Goal: Information Seeking & Learning: Learn about a topic

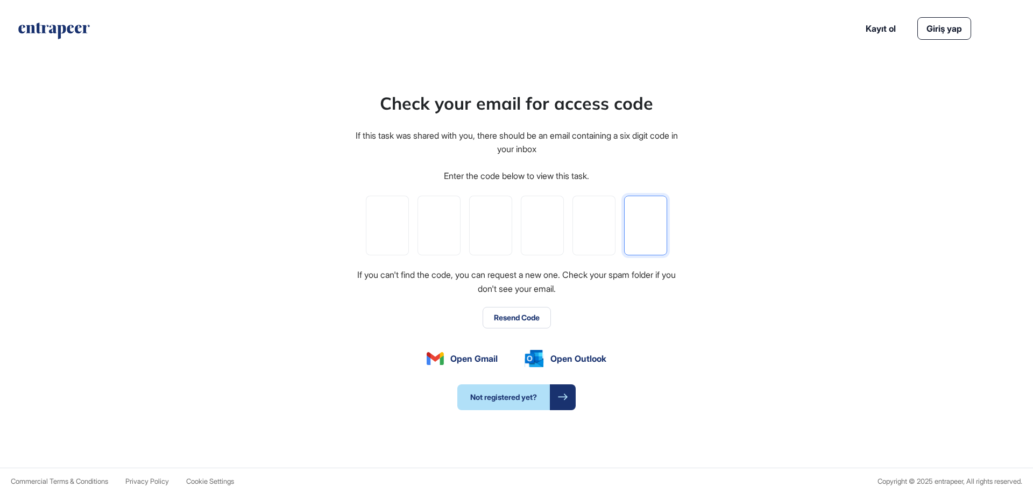
paste input "*"
type input "*"
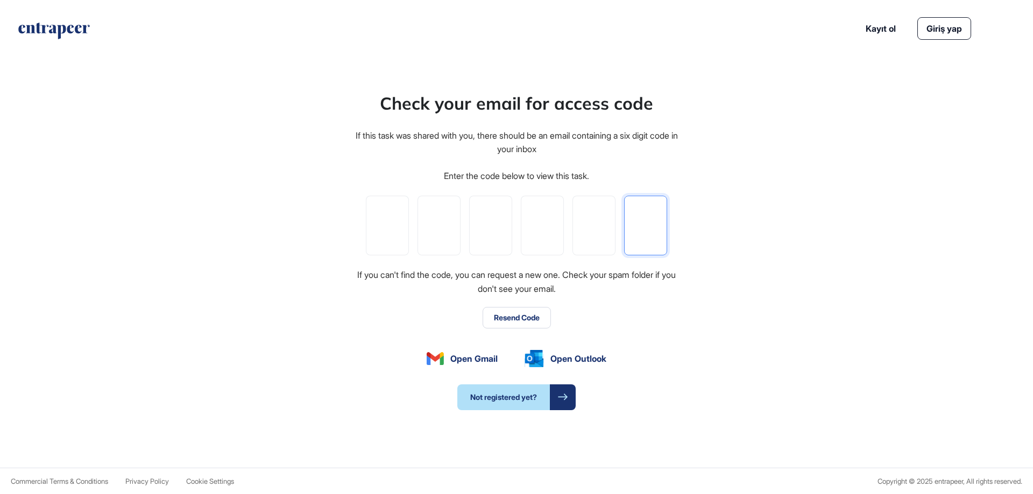
type input "*"
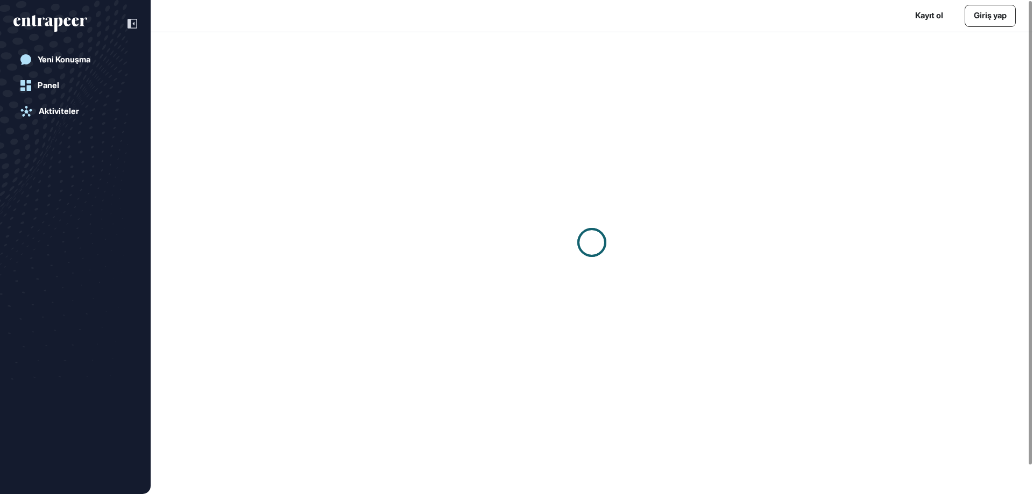
scroll to position [1, 1]
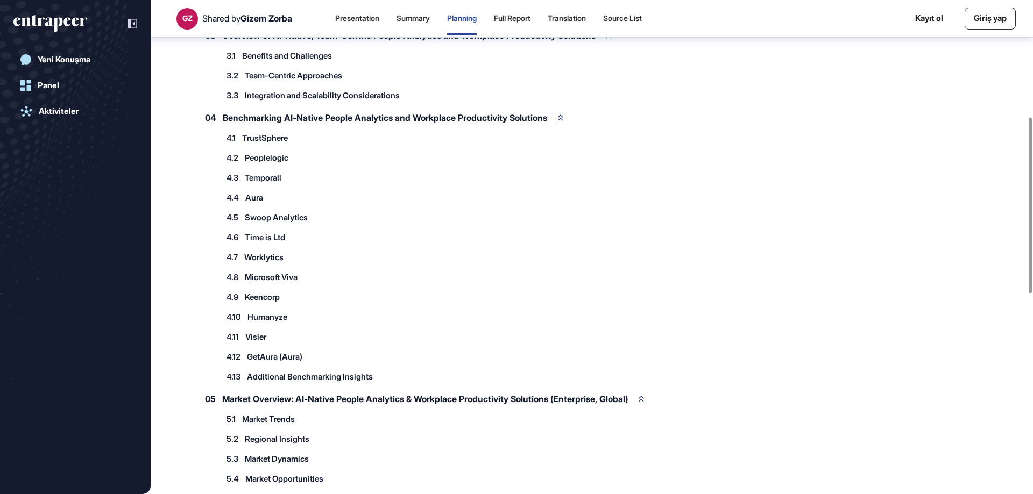
scroll to position [328, 0]
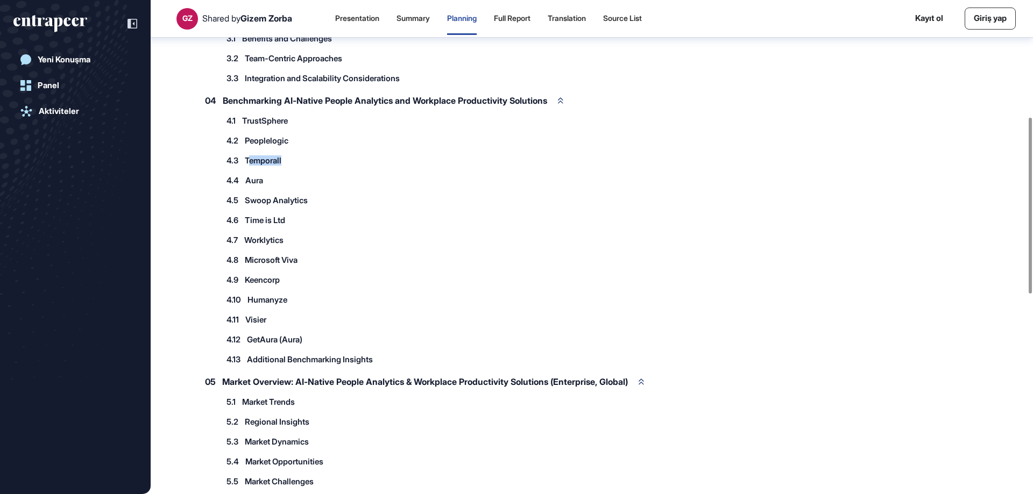
drag, startPoint x: 250, startPoint y: 177, endPoint x: 290, endPoint y: 177, distance: 40.9
click at [291, 169] on div "4.3 Temporall" at bounding box center [259, 161] width 77 height 18
click at [425, 189] on div "4.4 Aura 4.4.1 Productivity Pulse Analytics 4.4.2 AI-Driven Workflow Recommenda…" at bounding box center [470, 181] width 498 height 18
drag, startPoint x: 293, startPoint y: 296, endPoint x: 247, endPoint y: 295, distance: 46.3
click at [247, 289] on div "4.9 Keencorp" at bounding box center [259, 280] width 76 height 18
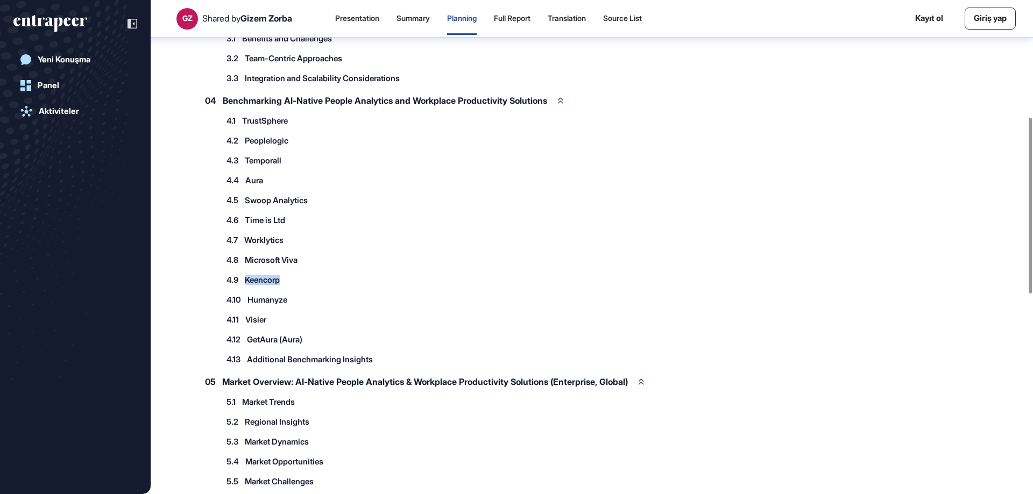
copy span "Keencorp"
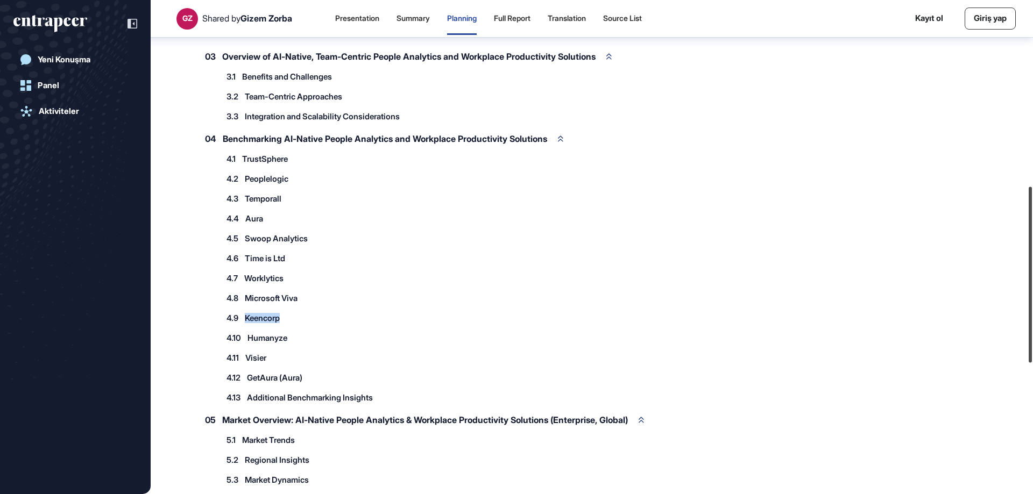
scroll to position [0, 0]
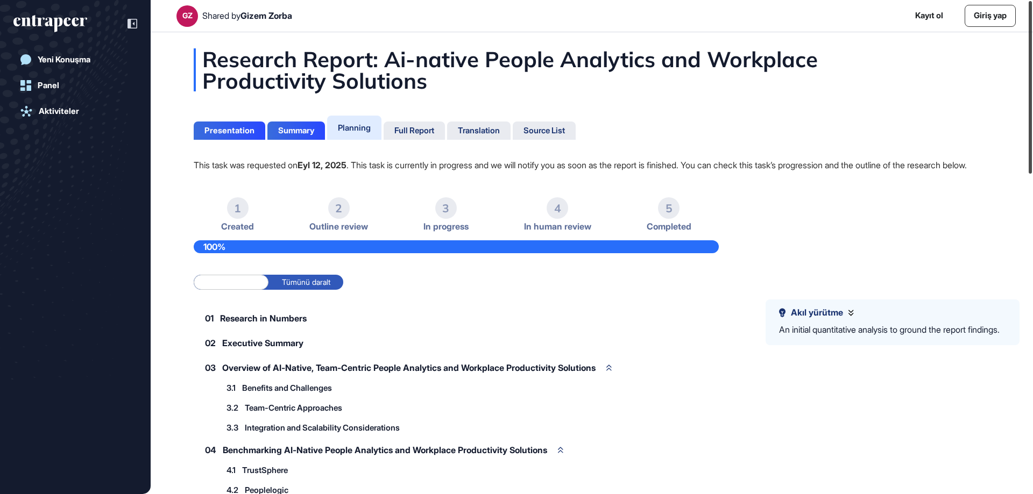
drag, startPoint x: 1031, startPoint y: 235, endPoint x: 1032, endPoint y: -65, distance: 300.1
click at [1032, 0] on html "GZ Shared by Gizem Zorba Kayıt ol Giriş yap Yeni Konuşma Panel Aktiviteler Rese…" at bounding box center [516, 247] width 1033 height 494
click at [295, 127] on div "Summary" at bounding box center [296, 131] width 36 height 10
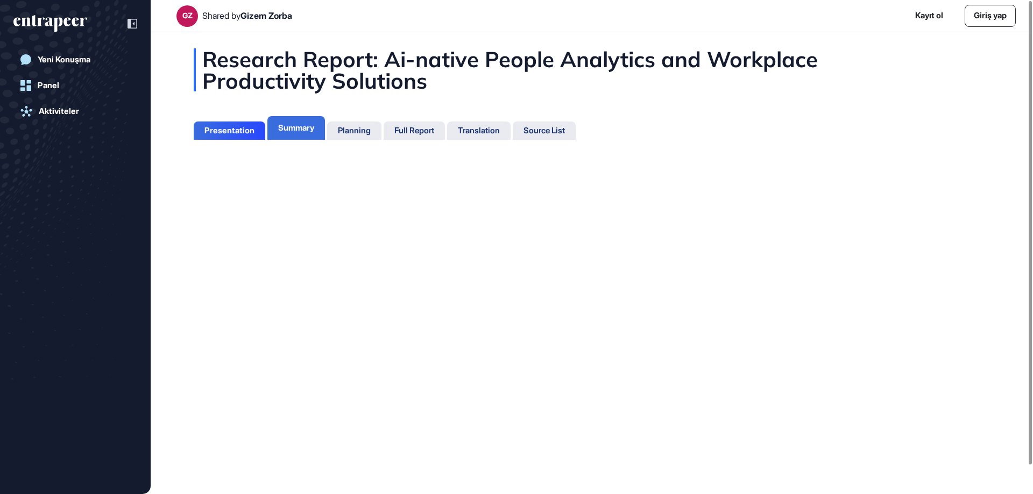
scroll to position [5, 1]
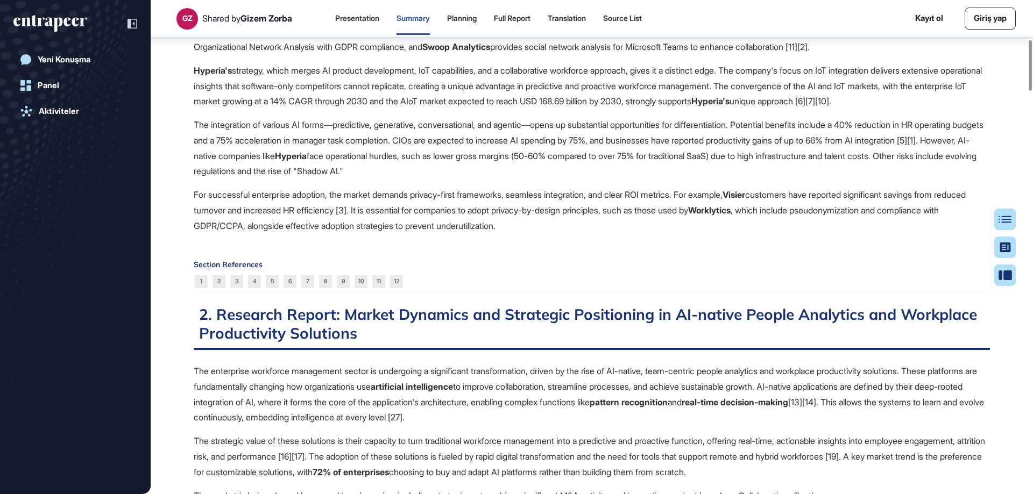
scroll to position [382, 0]
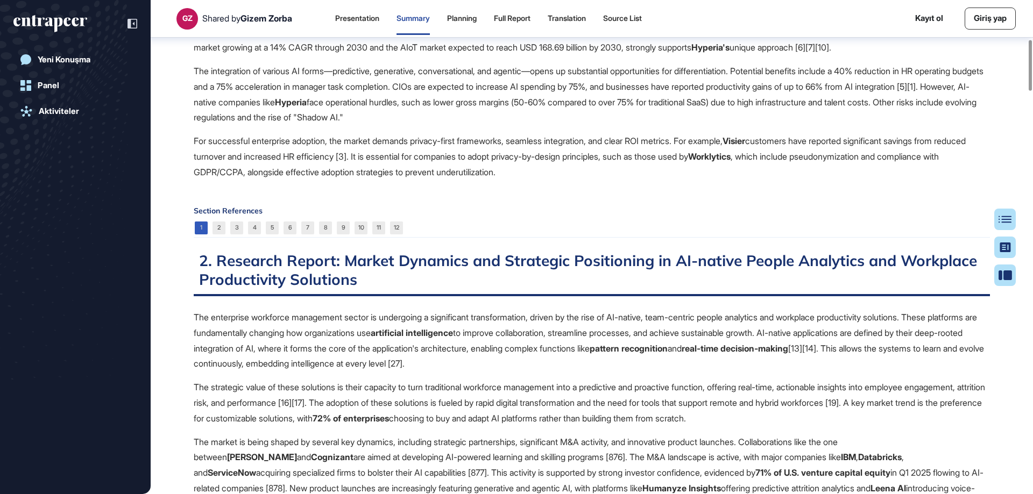
click at [202, 235] on link "1" at bounding box center [201, 228] width 13 height 13
click at [395, 235] on link "12" at bounding box center [396, 228] width 13 height 13
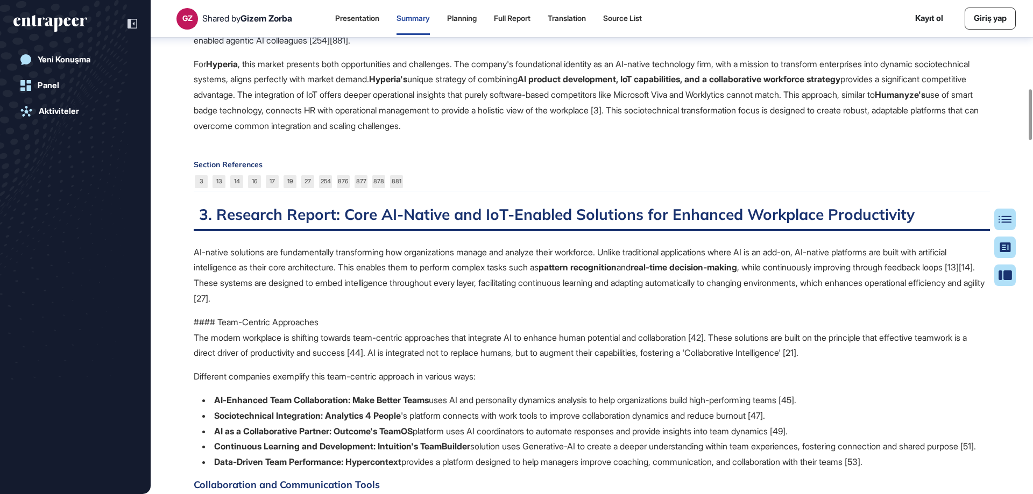
scroll to position [812, 0]
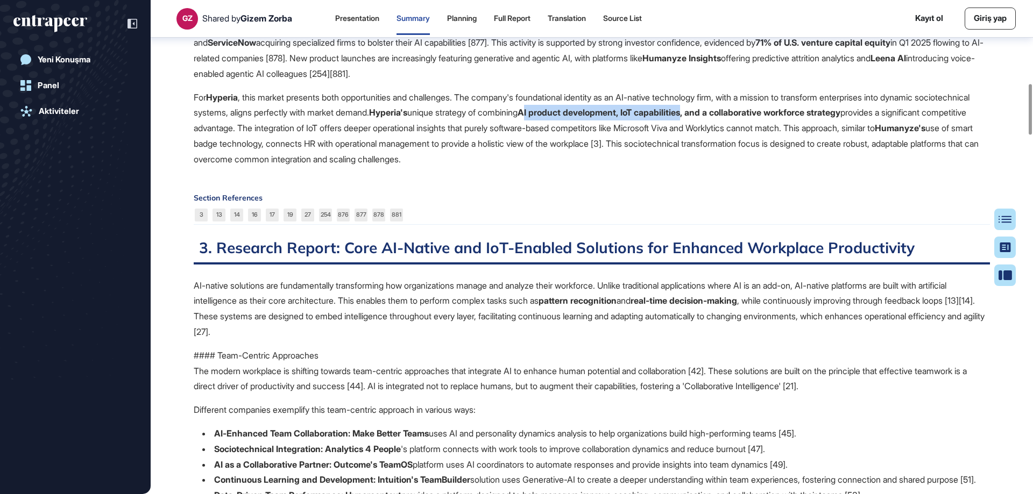
drag, startPoint x: 610, startPoint y: 145, endPoint x: 775, endPoint y: 143, distance: 164.6
click at [775, 118] on strong "AI product development, IoT capabilities, and a collaborative workforce strategy" at bounding box center [678, 112] width 323 height 11
click at [701, 118] on strong "AI product development, IoT capabilities, and a collaborative workforce strategy" at bounding box center [678, 112] width 323 height 11
drag, startPoint x: 607, startPoint y: 145, endPoint x: 774, endPoint y: 146, distance: 166.7
click at [774, 118] on strong "AI product development, IoT capabilities, and a collaborative workforce strategy" at bounding box center [678, 112] width 323 height 11
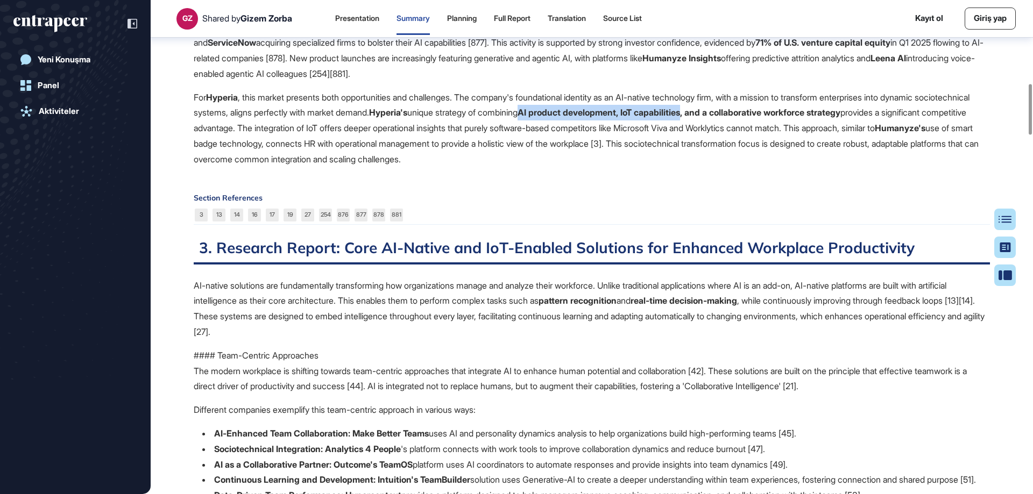
copy strong "AI product development, IoT capabilities"
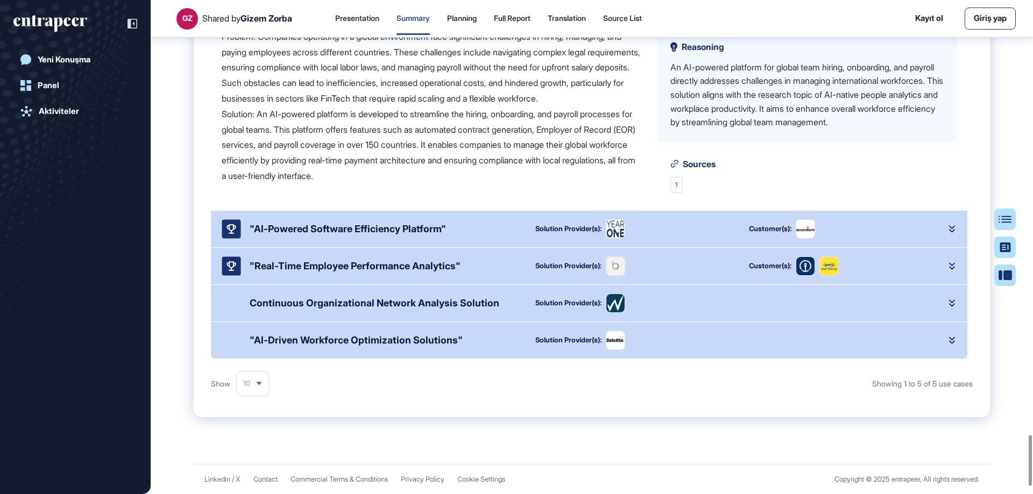
scroll to position [4313, 0]
click at [949, 228] on icon at bounding box center [952, 229] width 6 height 7
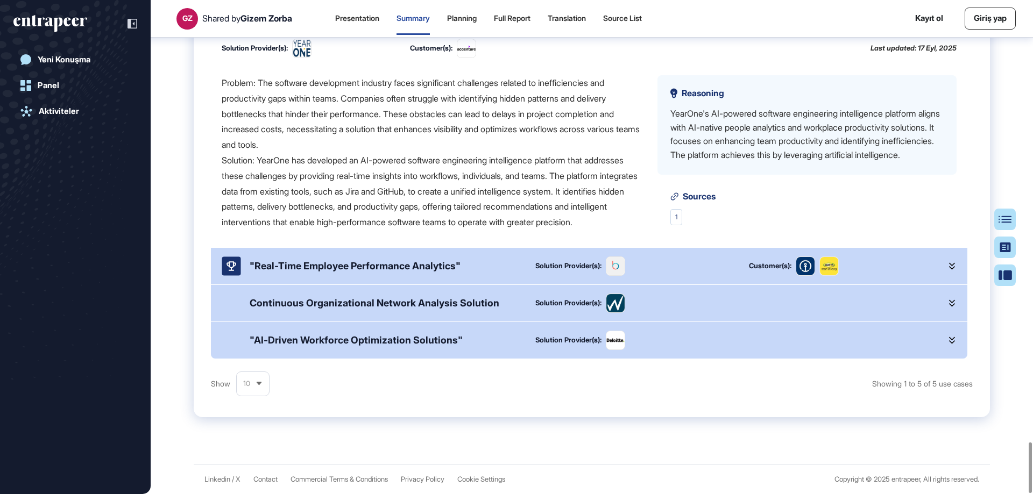
scroll to position [280, 0]
click at [368, 263] on div ""Real-Time Employee Performance Analytics"" at bounding box center [355, 265] width 211 height 11
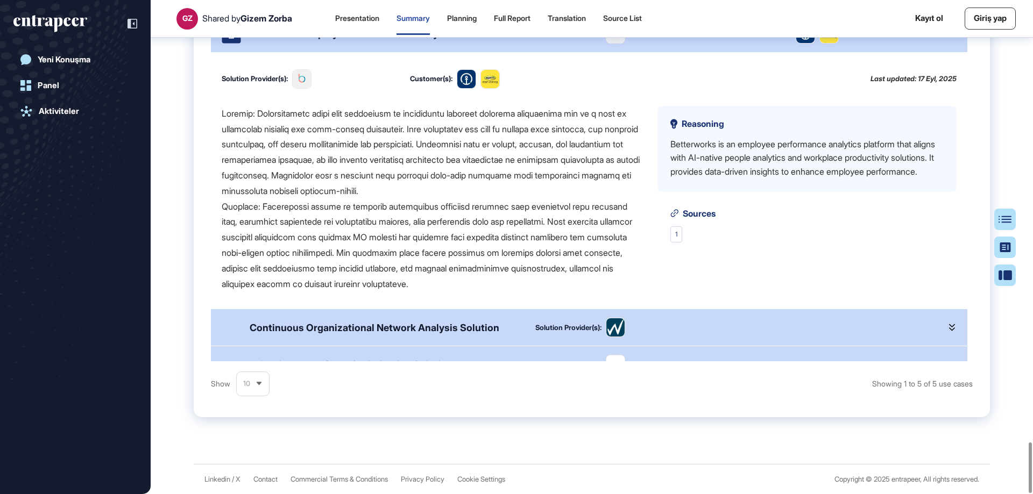
scroll to position [537, 0]
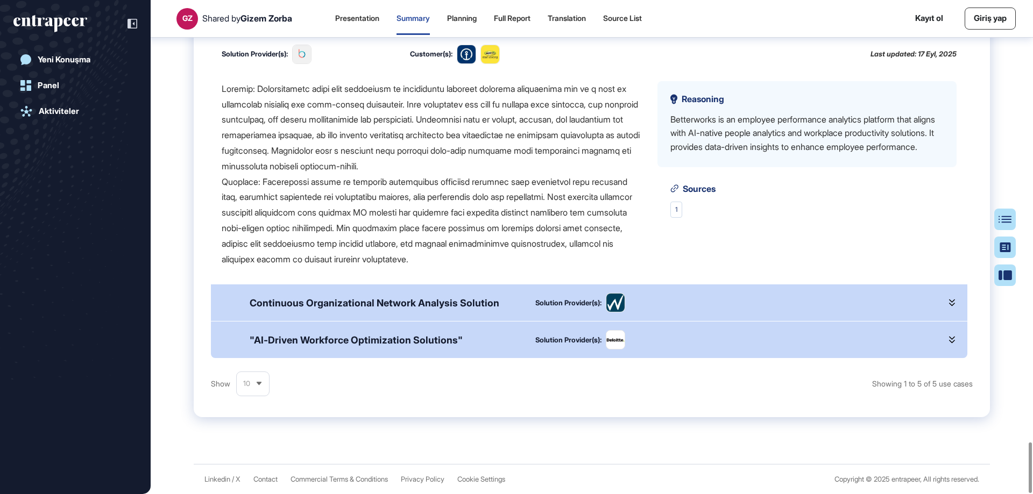
click at [424, 304] on div "Continuous Organizational Network Analysis Solution" at bounding box center [375, 302] width 250 height 11
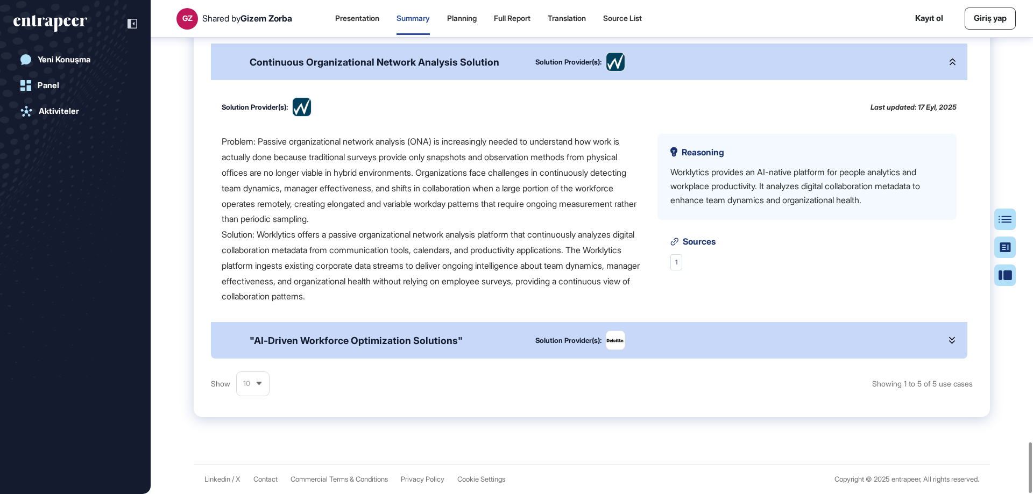
scroll to position [778, 0]
click at [333, 341] on div ""AI-Driven Workforce Optimization Solutions"" at bounding box center [356, 340] width 213 height 11
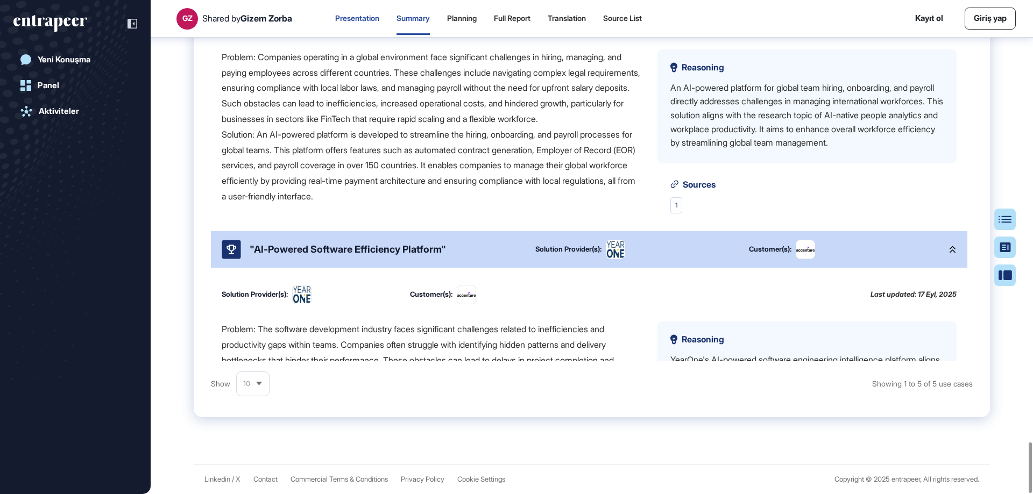
scroll to position [0, 0]
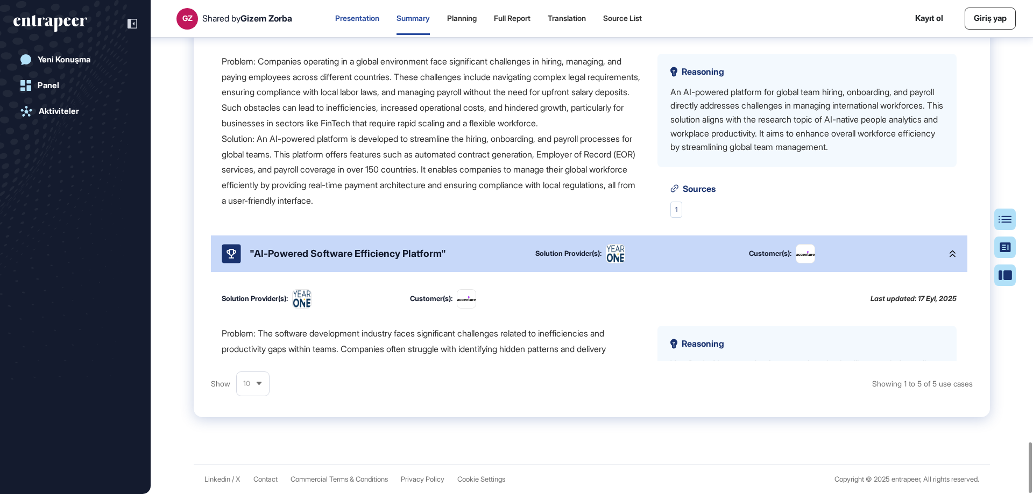
click at [369, 16] on div "Presentation" at bounding box center [357, 18] width 44 height 9
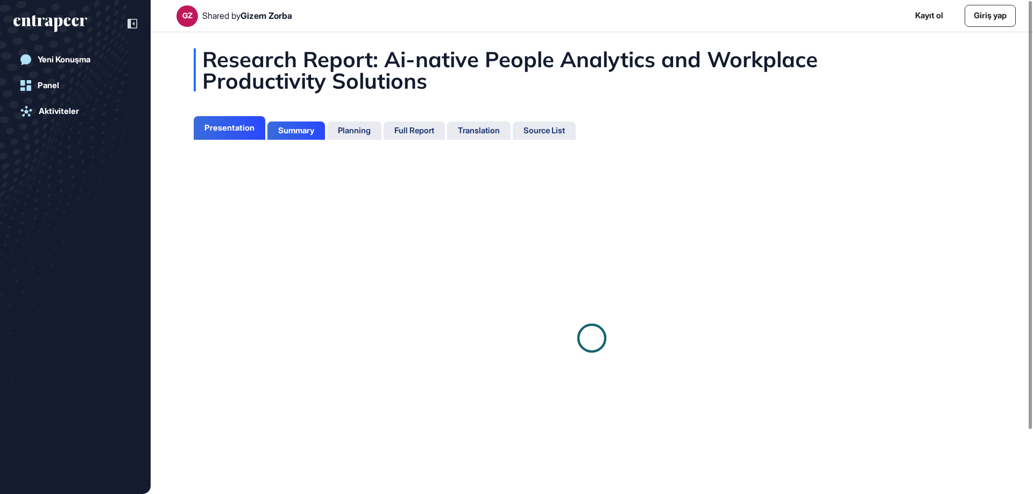
scroll to position [5, 1]
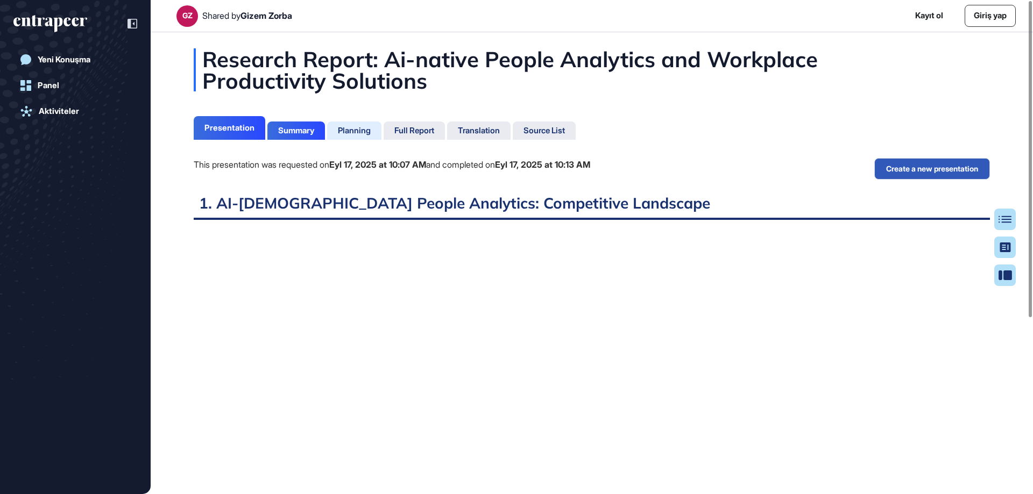
click at [351, 129] on div "Planning" at bounding box center [354, 131] width 33 height 10
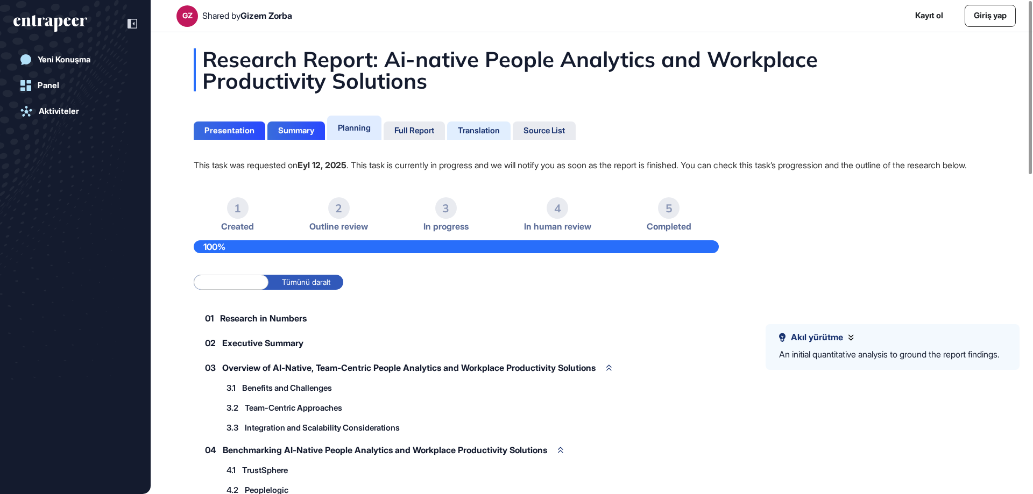
click at [487, 128] on div "Translation" at bounding box center [479, 131] width 42 height 10
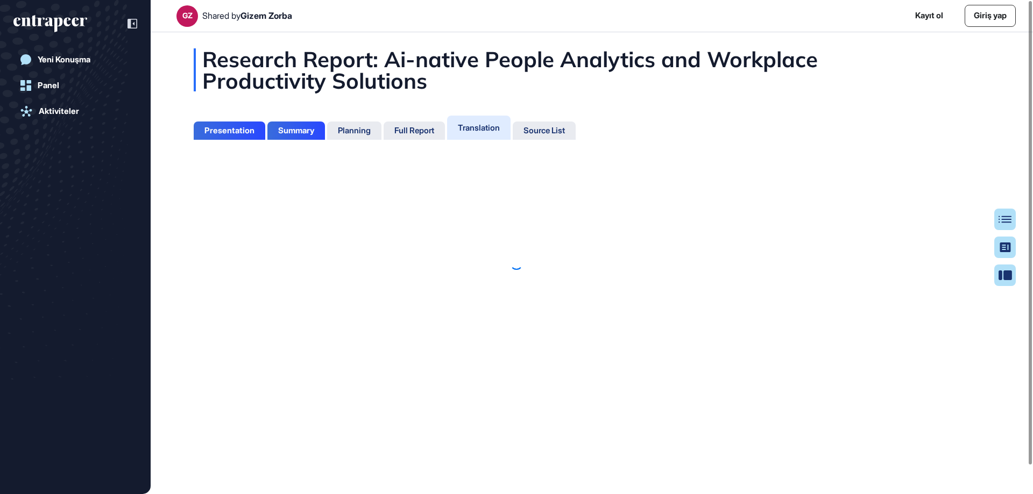
scroll to position [5, 1]
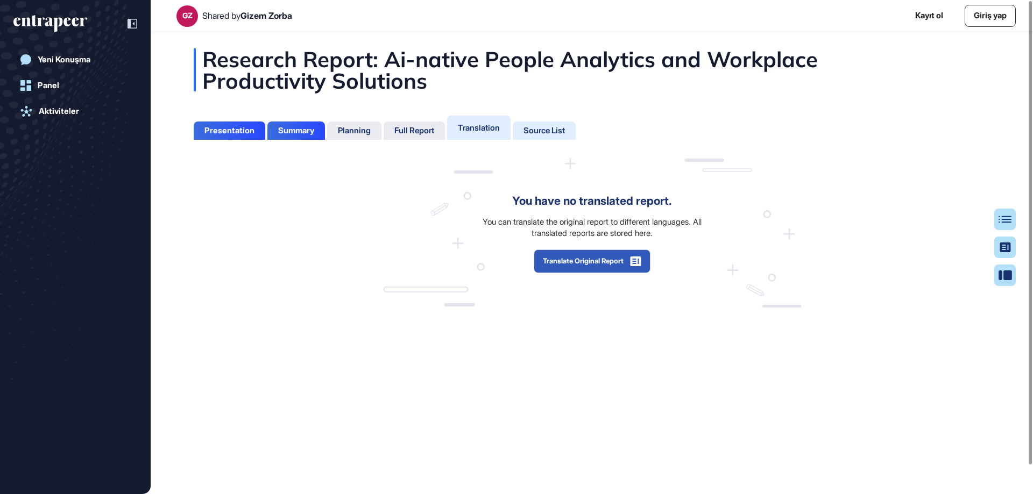
click at [565, 129] on div "Source List" at bounding box center [543, 131] width 41 height 10
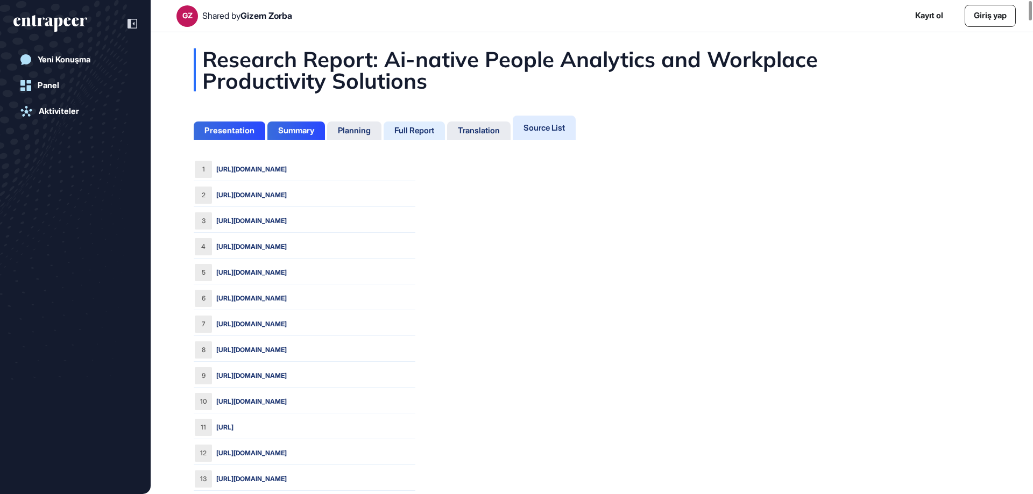
click at [430, 134] on div "Full Report" at bounding box center [414, 131] width 40 height 10
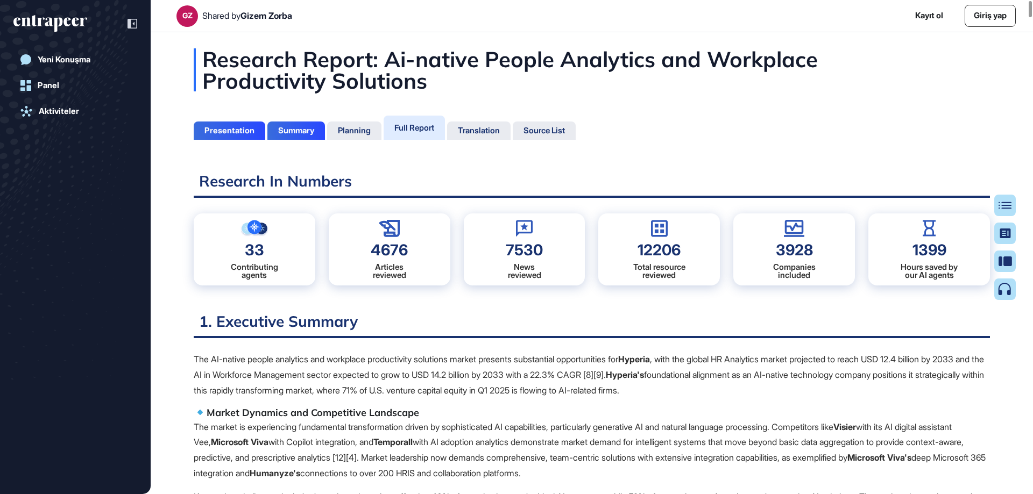
scroll to position [5, 1]
click at [967, 313] on h2 "1. Executive Summary" at bounding box center [592, 325] width 796 height 26
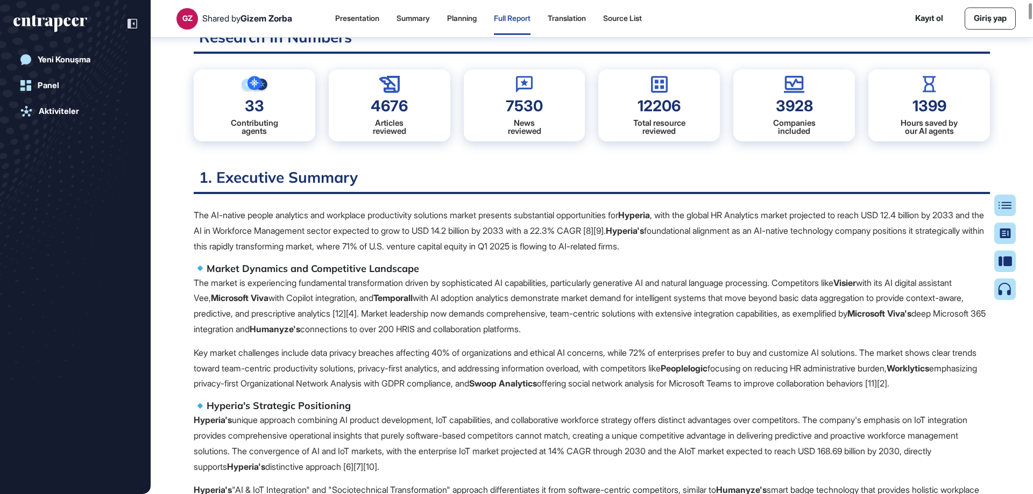
scroll to position [274, 0]
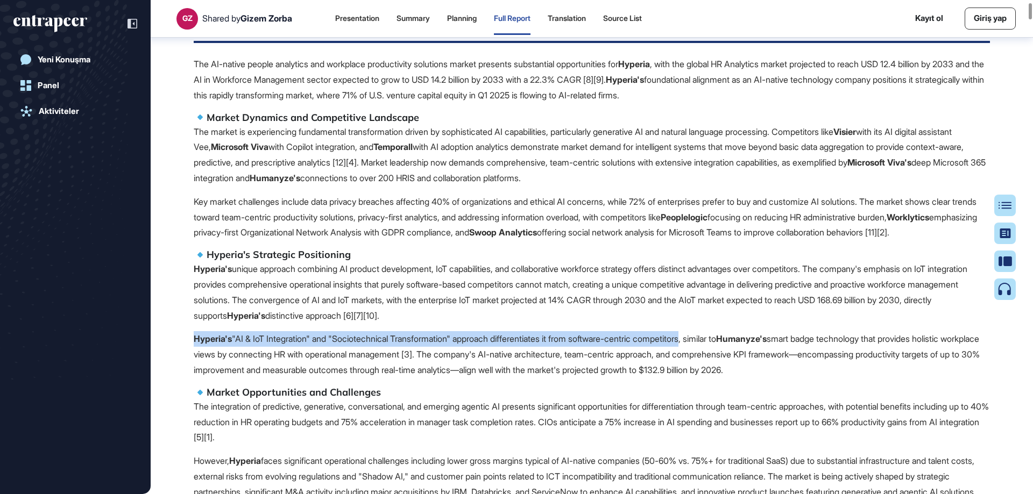
drag, startPoint x: 193, startPoint y: 356, endPoint x: 710, endPoint y: 349, distance: 517.5
click at [667, 354] on p "Hyperia's "AI & IoT Integration" and "Sociotechnical Transformation" approach d…" at bounding box center [592, 354] width 796 height 46
drag, startPoint x: 191, startPoint y: 354, endPoint x: 714, endPoint y: 352, distance: 523.4
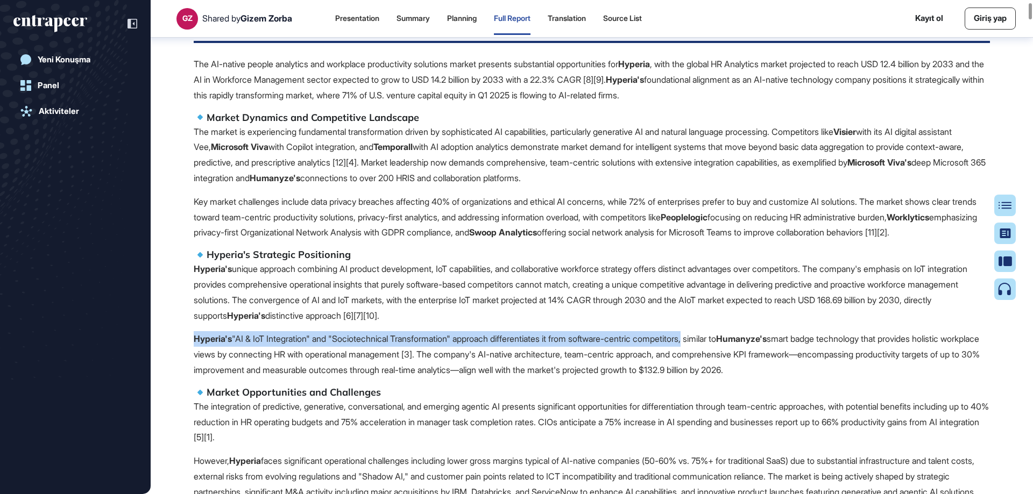
copy p "Hyperia's "AI & IoT Integration" and "Sociotechnical Transformation" approach d…"
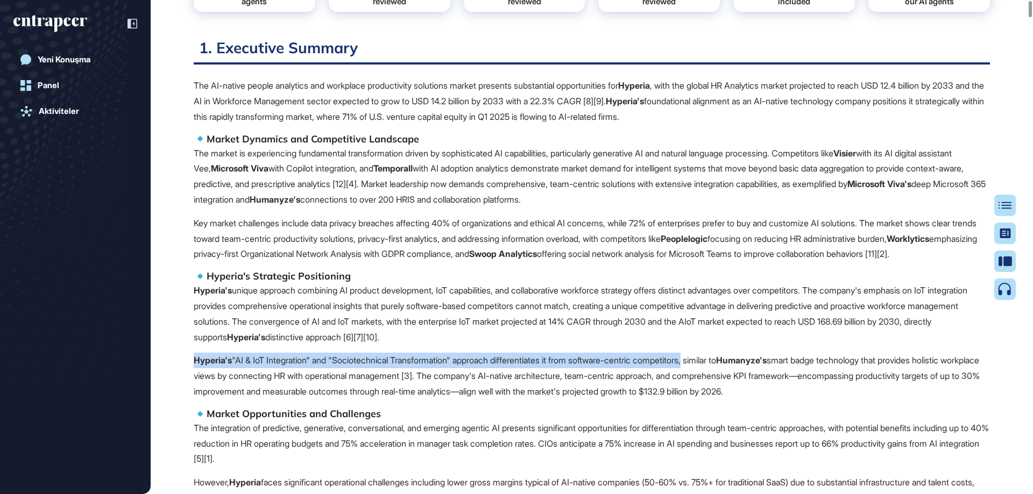
scroll to position [0, 0]
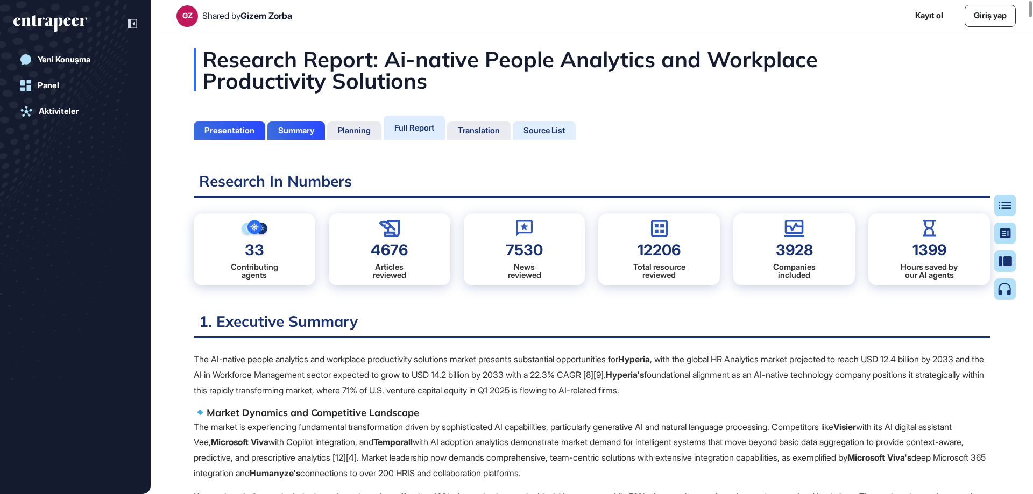
click at [555, 128] on div "Source List" at bounding box center [543, 131] width 41 height 10
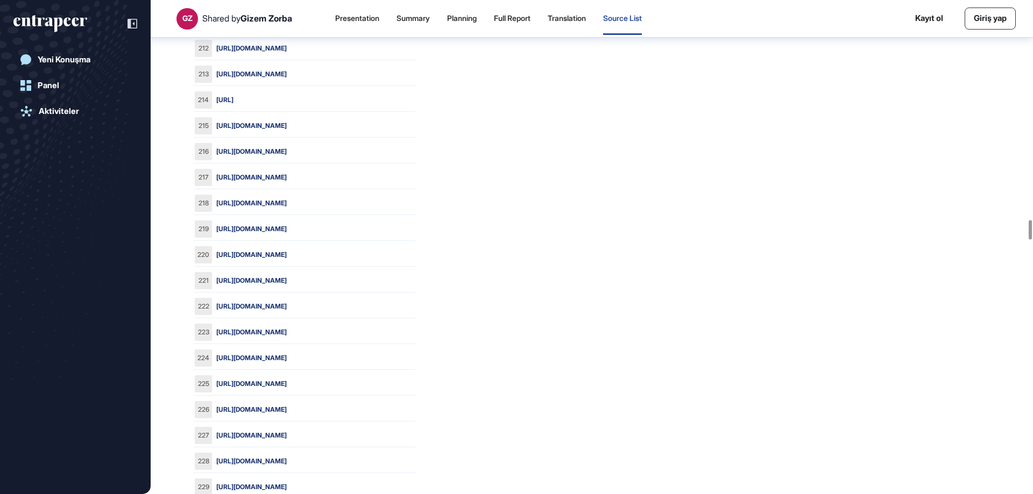
scroll to position [5707, 0]
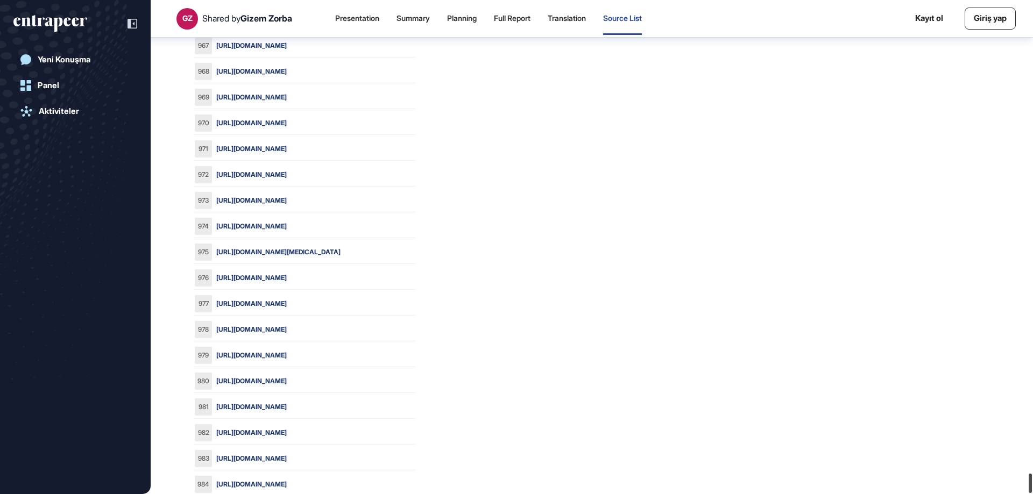
scroll to position [11964, 0]
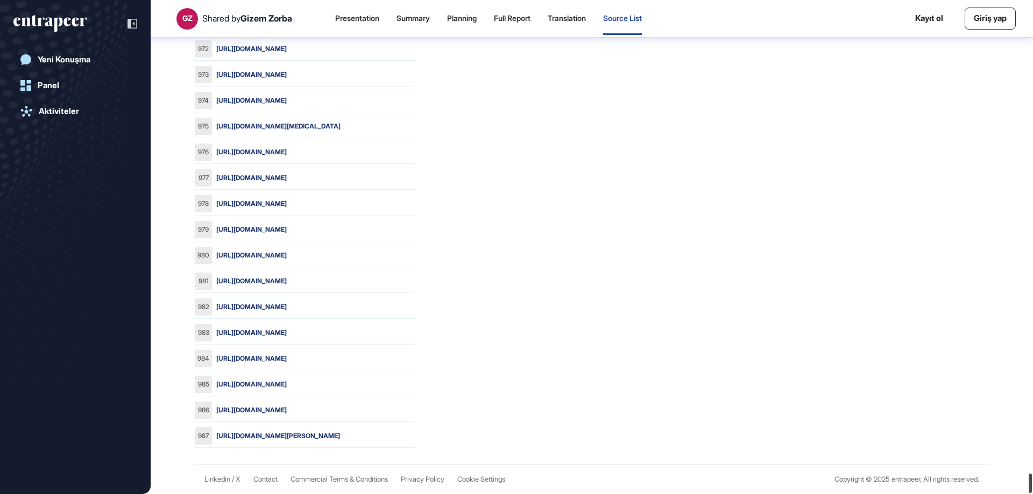
drag, startPoint x: 1030, startPoint y: 223, endPoint x: 1023, endPoint y: 515, distance: 292.2
click at [1023, 494] on html "GZ Shared by [PERSON_NAME] Presentation Summary Planning Full Report Translatio…" at bounding box center [516, 247] width 1033 height 494
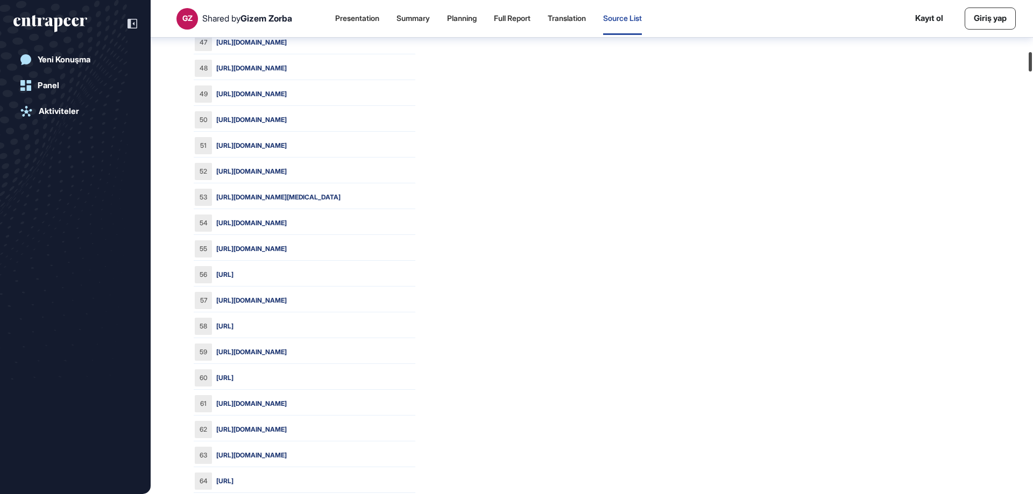
scroll to position [0, 0]
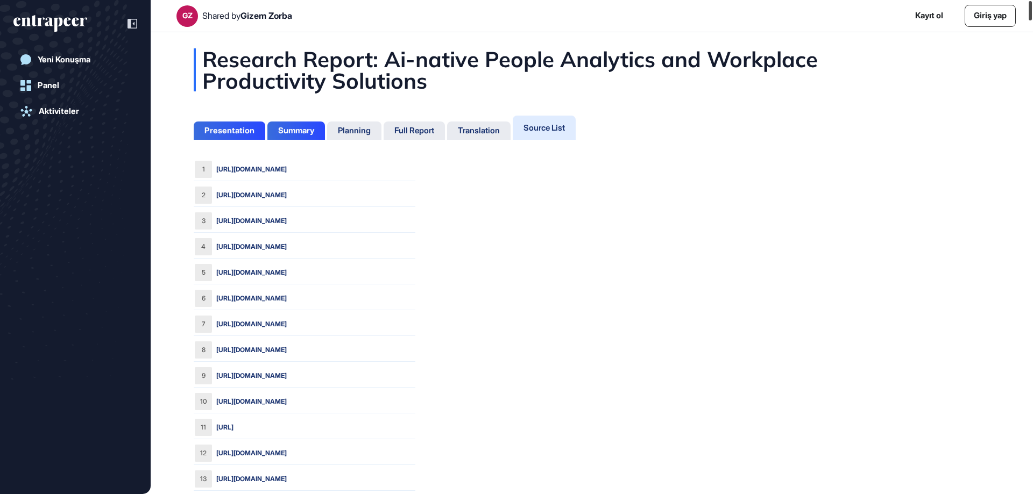
drag, startPoint x: 1031, startPoint y: 437, endPoint x: 1032, endPoint y: -2, distance: 438.9
click at [1032, 0] on html "GZ Shared by Gizem Zorba Kayıt ol Giriş yap Yeni Konuşma Panel Aktiviteler Rese…" at bounding box center [516, 247] width 1033 height 494
click at [133, 23] on icon at bounding box center [132, 24] width 10 height 10
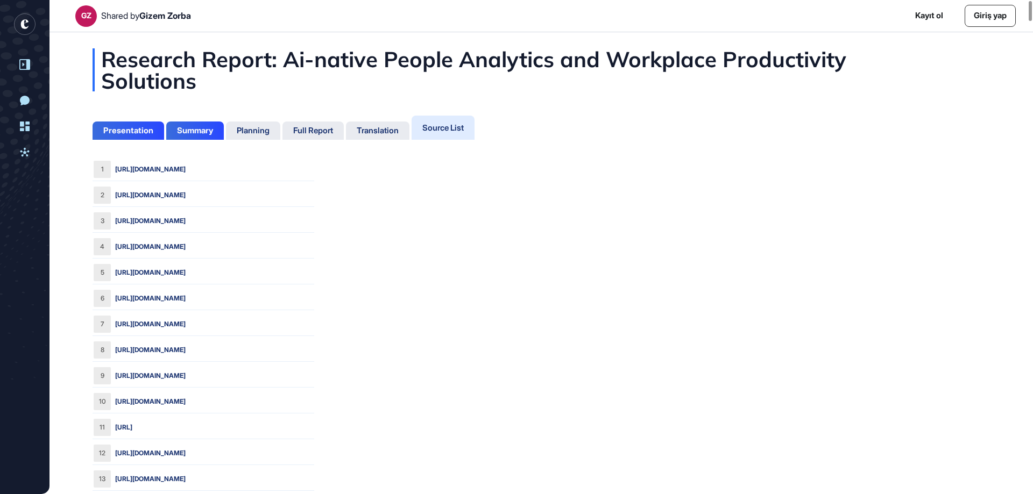
click at [33, 25] on rect "entrapeer-logo" at bounding box center [25, 24] width 22 height 22
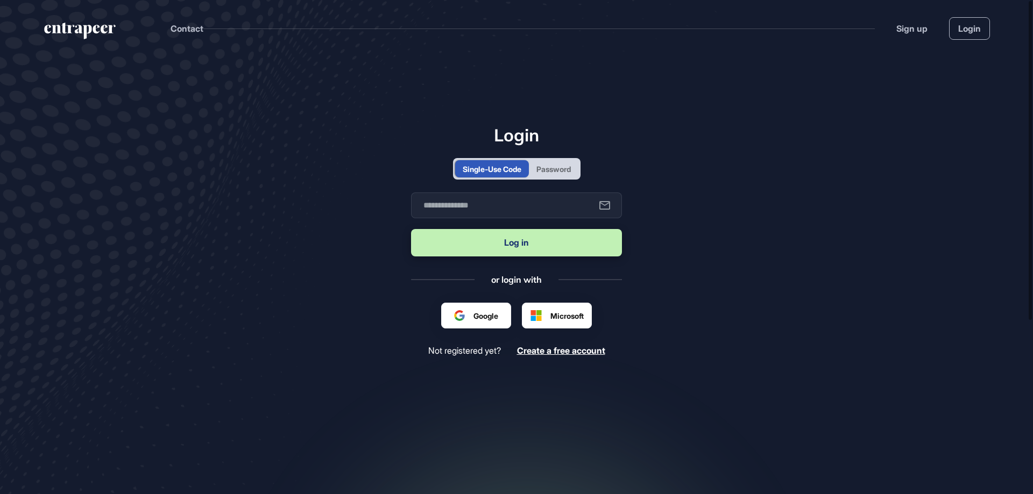
scroll to position [1, 1]
click at [44, 16] on header "Contact Sign up Login" at bounding box center [516, 26] width 1033 height 52
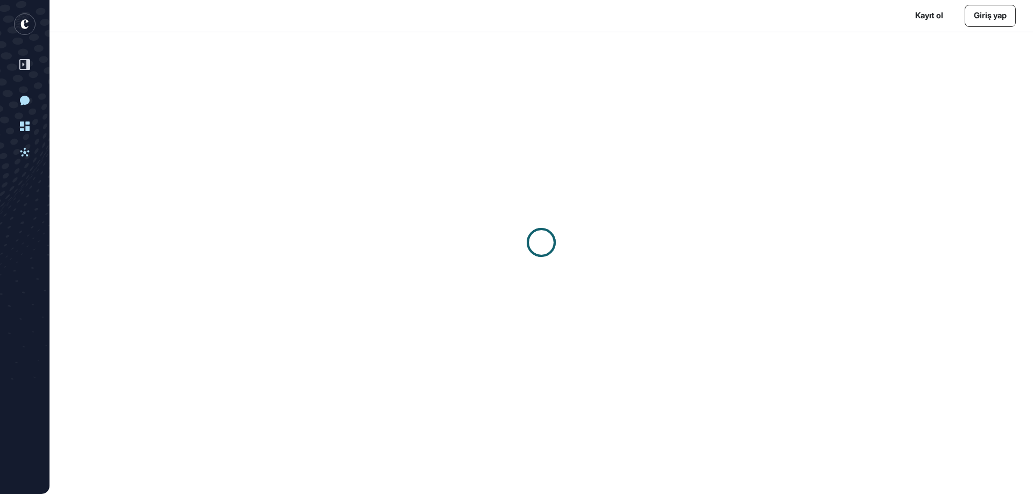
scroll to position [1, 1]
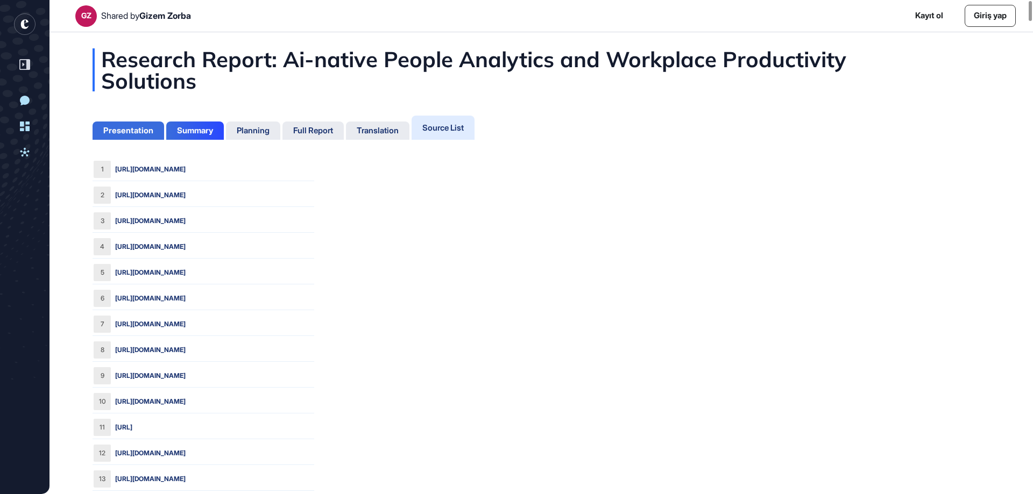
click at [129, 125] on div "Presentation" at bounding box center [129, 131] width 72 height 18
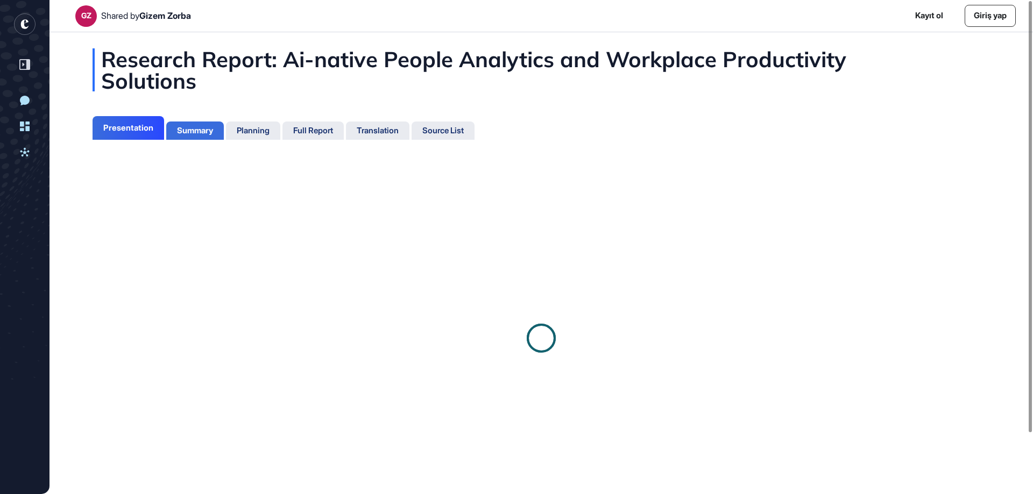
scroll to position [5, 1]
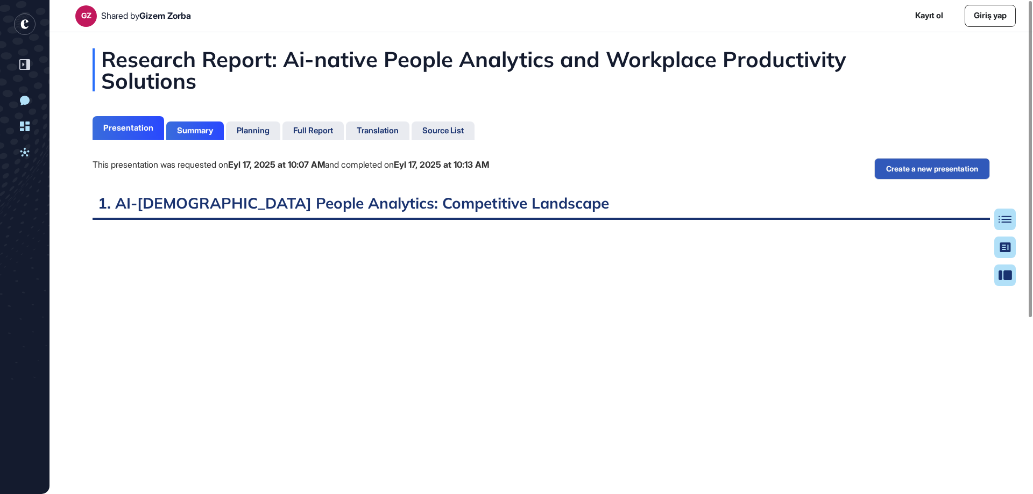
scroll to position [441, 3]
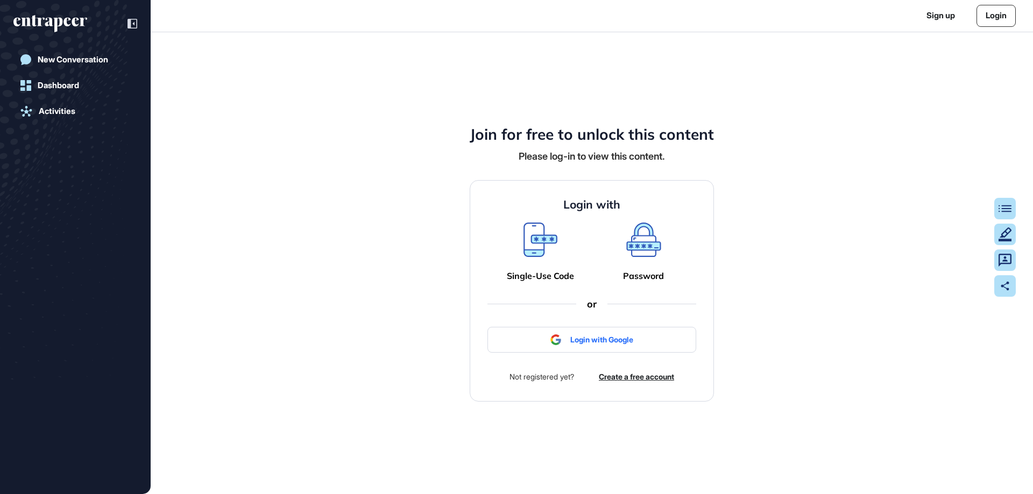
scroll to position [1, 1]
